Goal: Navigation & Orientation: Find specific page/section

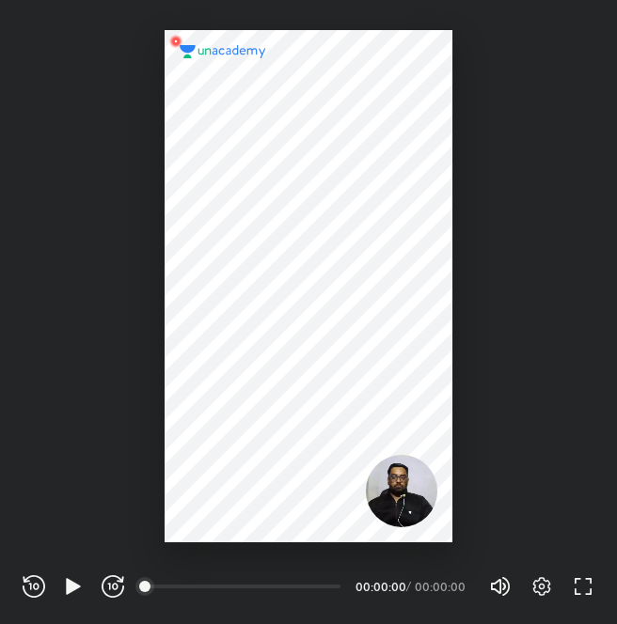
scroll to position [624, 617]
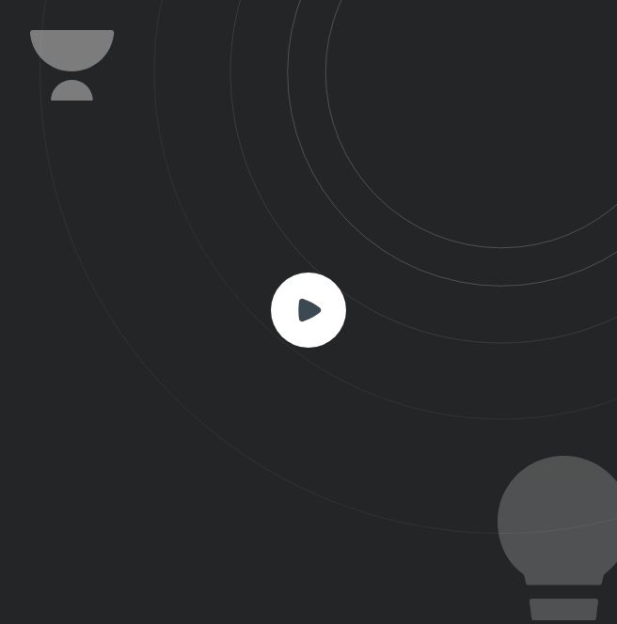
click at [305, 325] on rect at bounding box center [308, 310] width 75 height 75
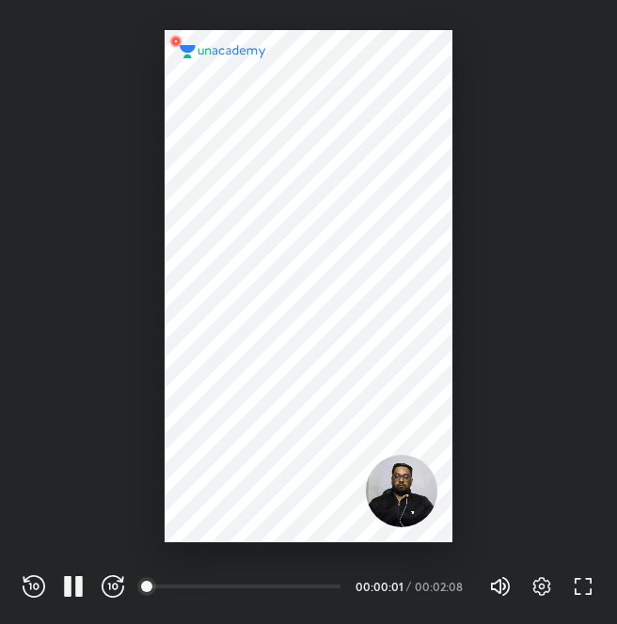
click at [120, 596] on icon "button" at bounding box center [113, 586] width 23 height 23
click at [117, 587] on icon "button" at bounding box center [115, 586] width 6 height 7
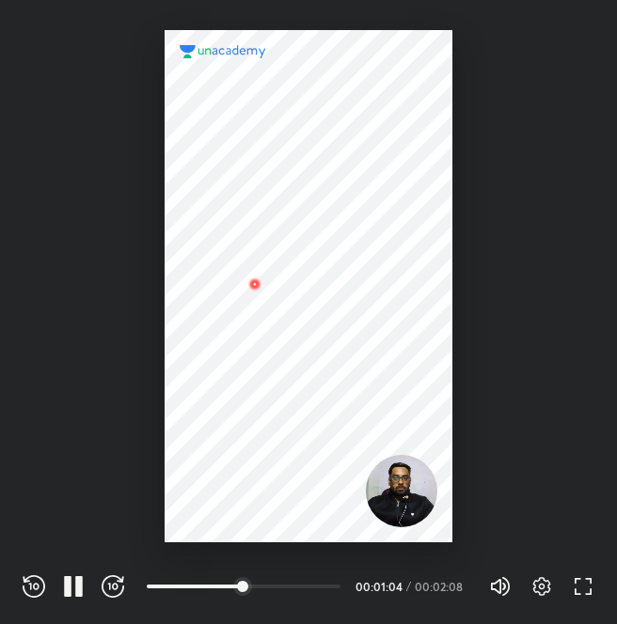
click at [117, 587] on icon "button" at bounding box center [115, 586] width 6 height 7
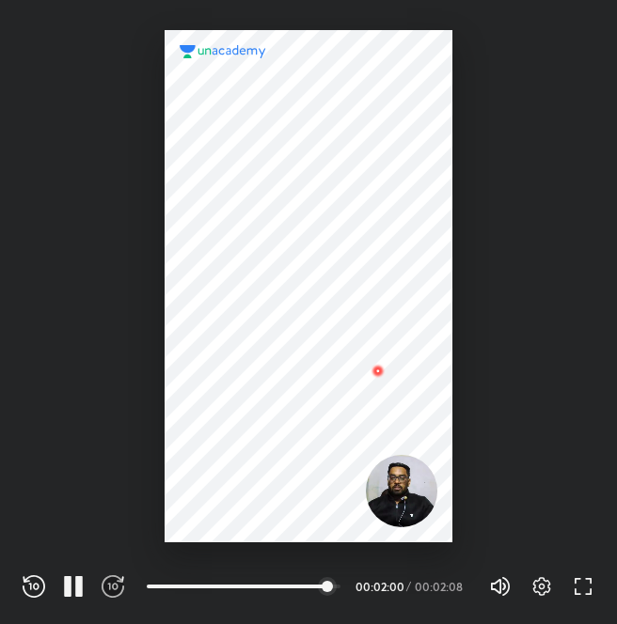
click at [117, 587] on icon "button" at bounding box center [115, 586] width 6 height 7
